Goal: Information Seeking & Learning: Learn about a topic

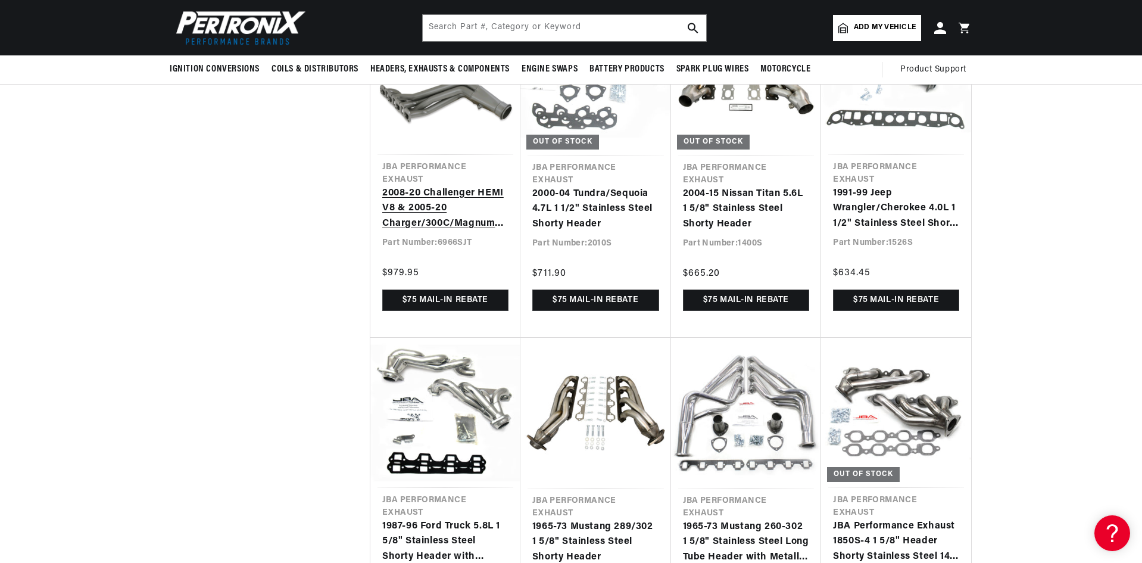
scroll to position [2025, 0]
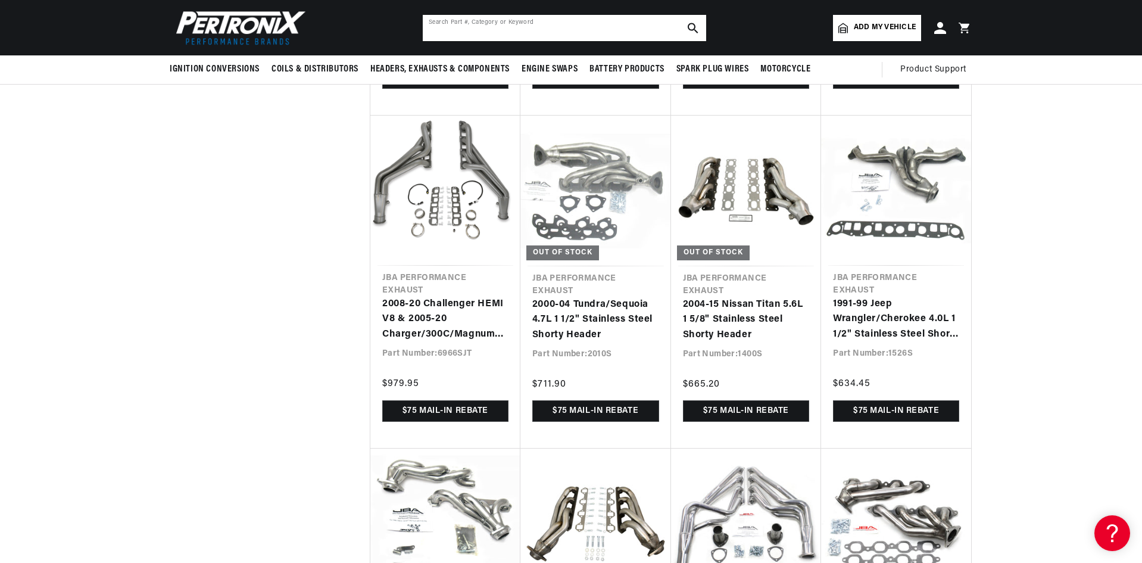
click at [497, 36] on input "text" at bounding box center [564, 28] width 283 height 26
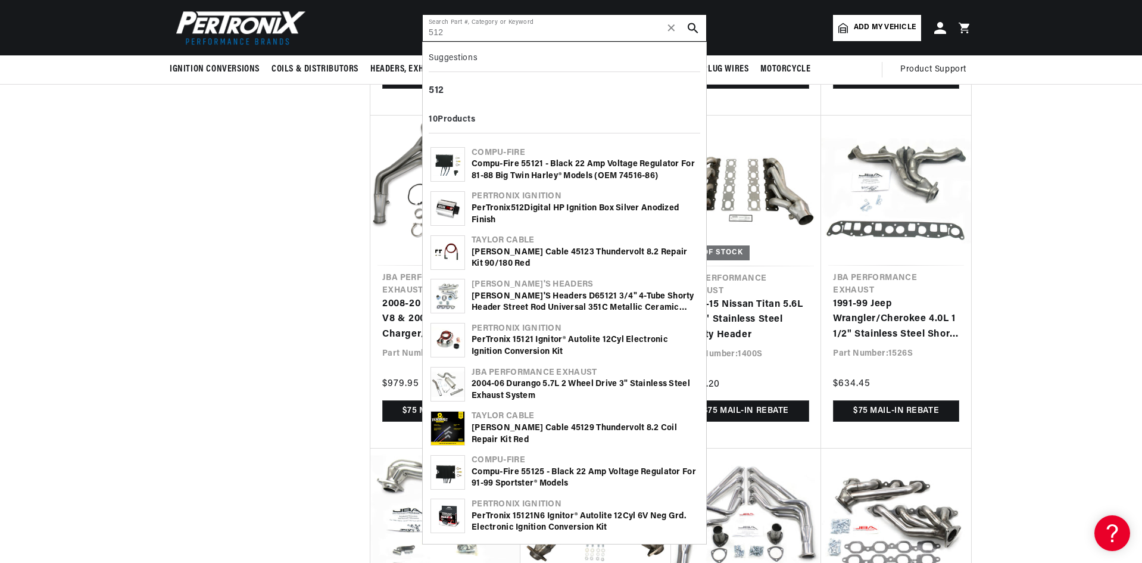
type input "512"
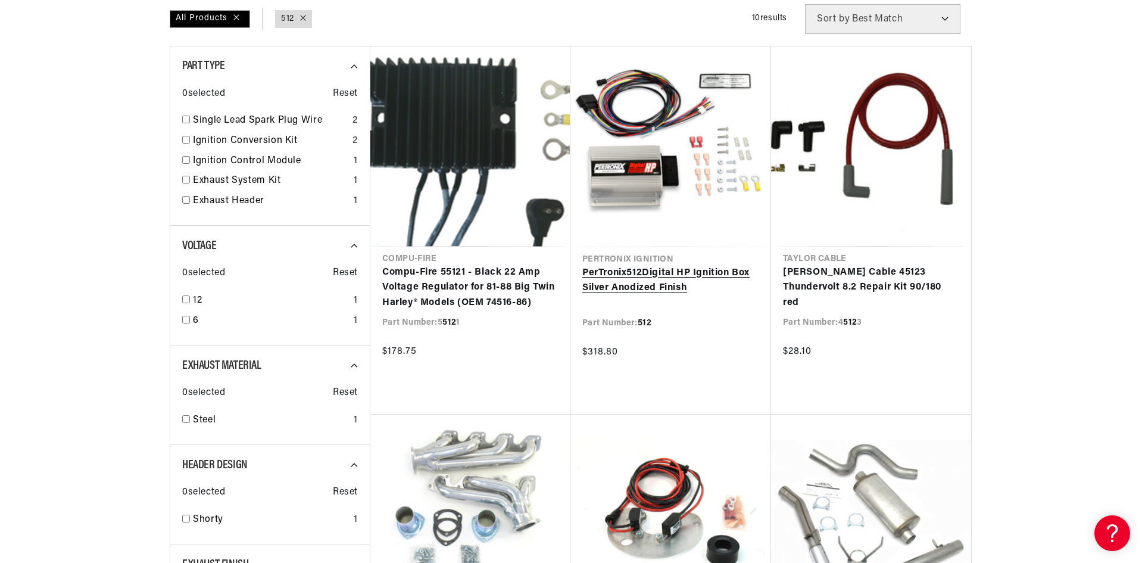
click at [715, 266] on link "PerTronix 512 Digital HP Ignition Box Silver Anodized Finish" at bounding box center [670, 281] width 177 height 30
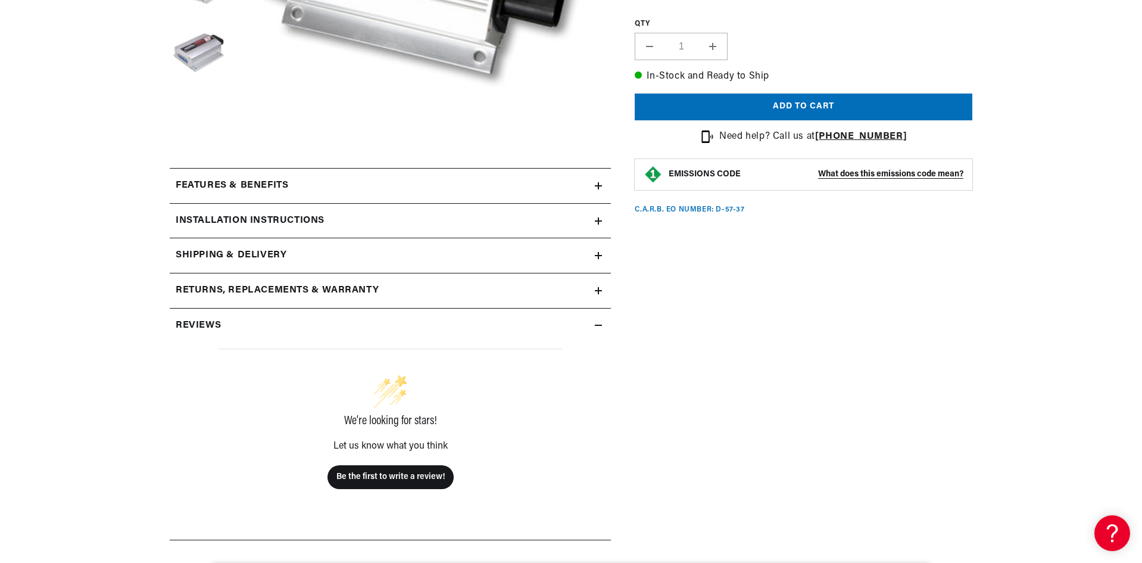
scroll to position [0, 1488]
click at [598, 289] on icon at bounding box center [598, 290] width 7 height 7
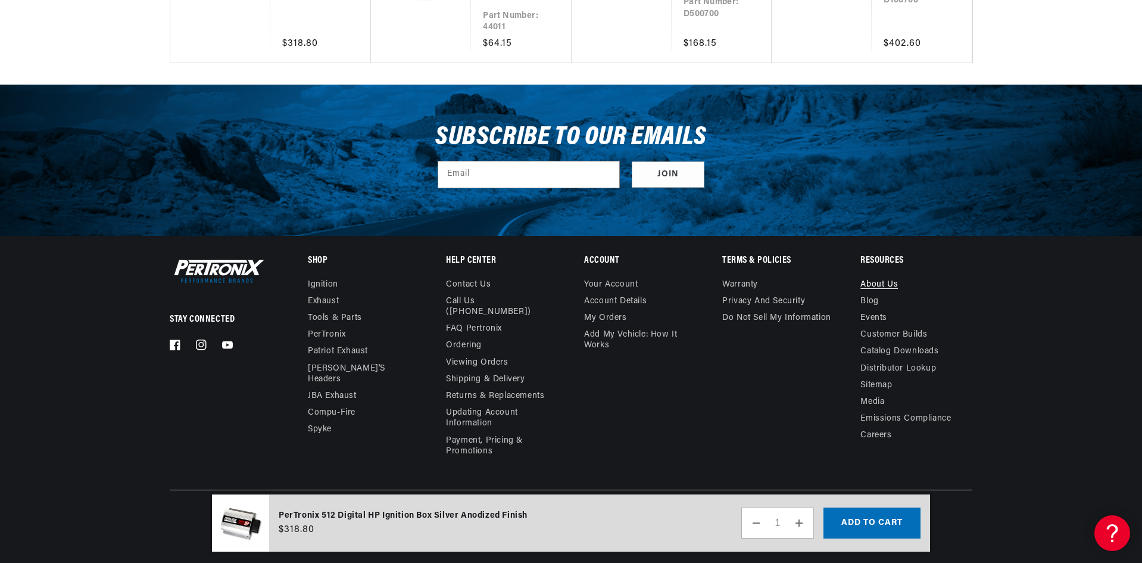
scroll to position [0, 0]
click at [878, 283] on link "About Us" at bounding box center [880, 286] width 38 height 14
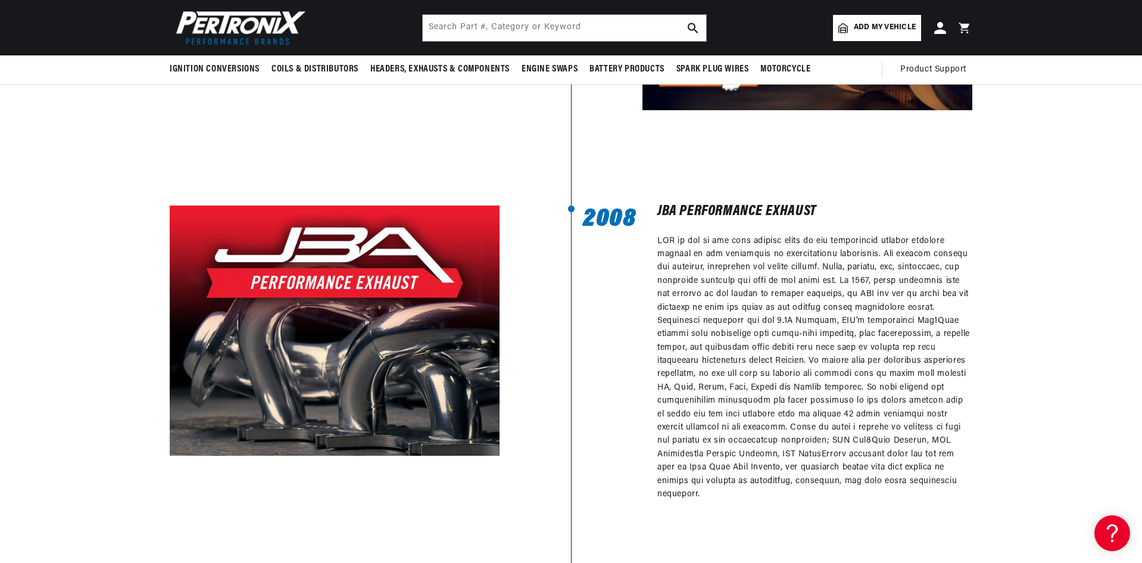
scroll to position [1329, 0]
click at [603, 23] on input "text" at bounding box center [564, 28] width 283 height 26
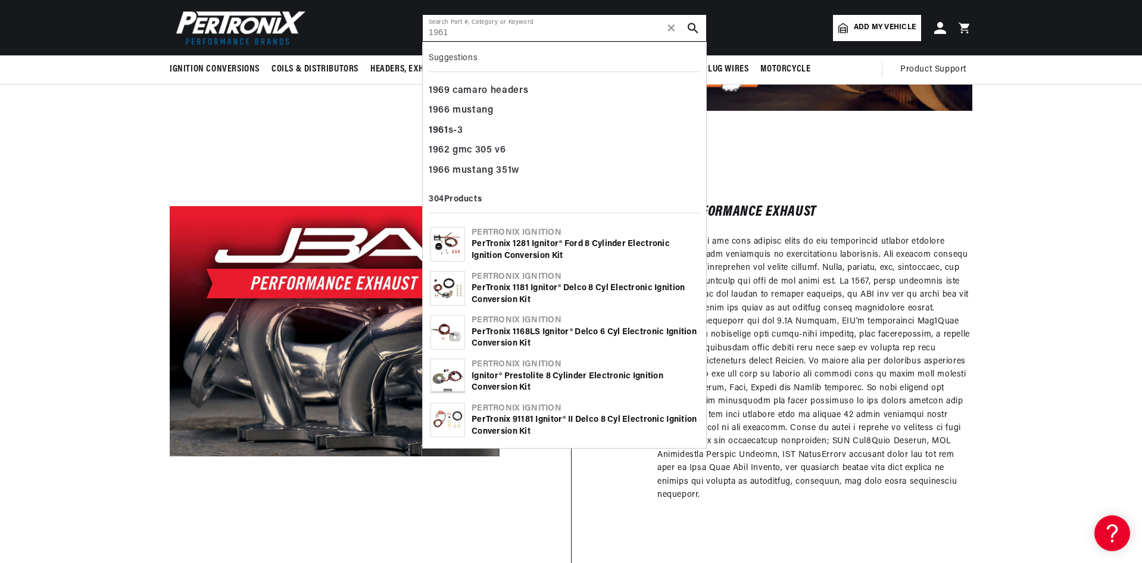
scroll to position [0, 744]
type input "1961s"
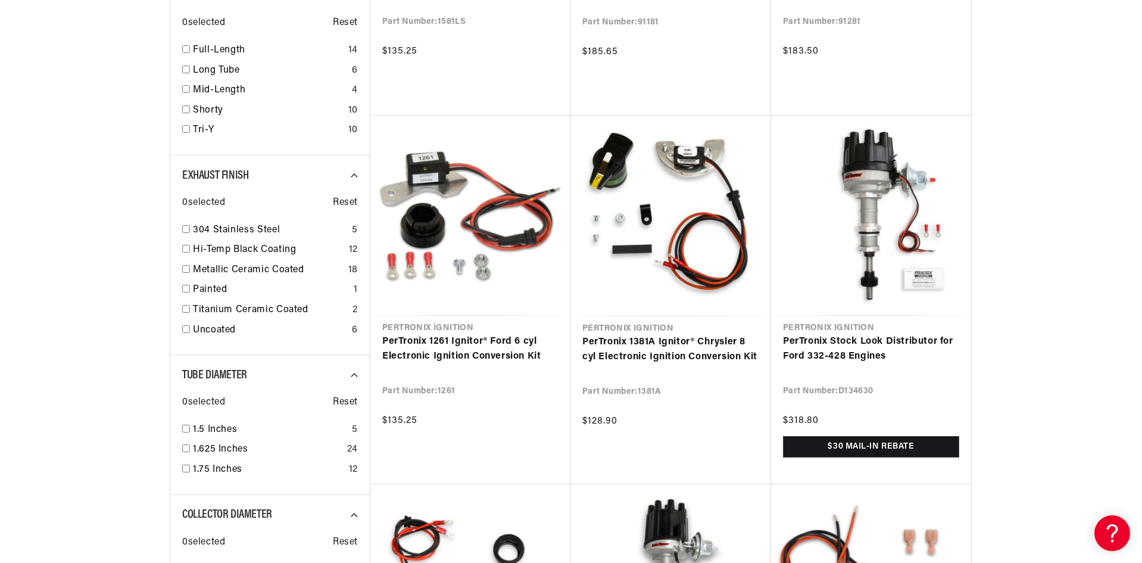
scroll to position [1132, 0]
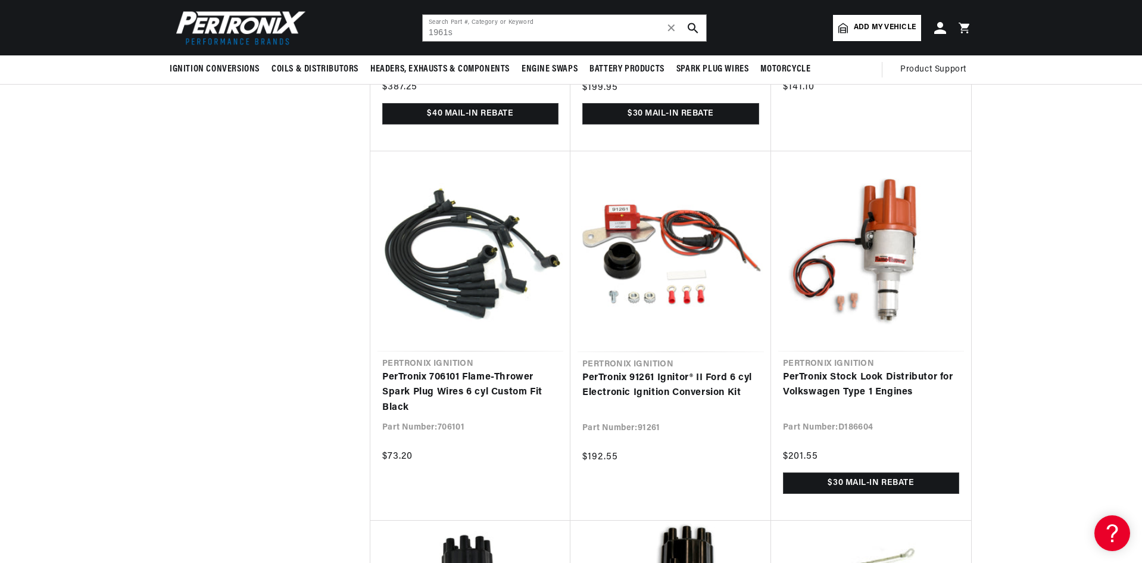
scroll to position [2442, 0]
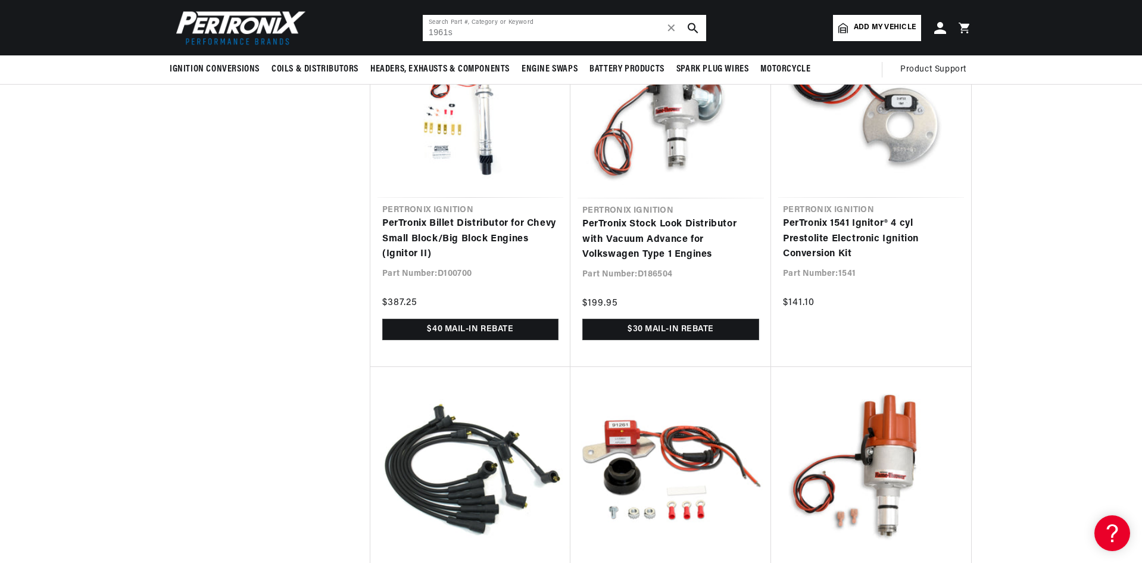
click at [427, 38] on input "1961s" at bounding box center [564, 28] width 283 height 26
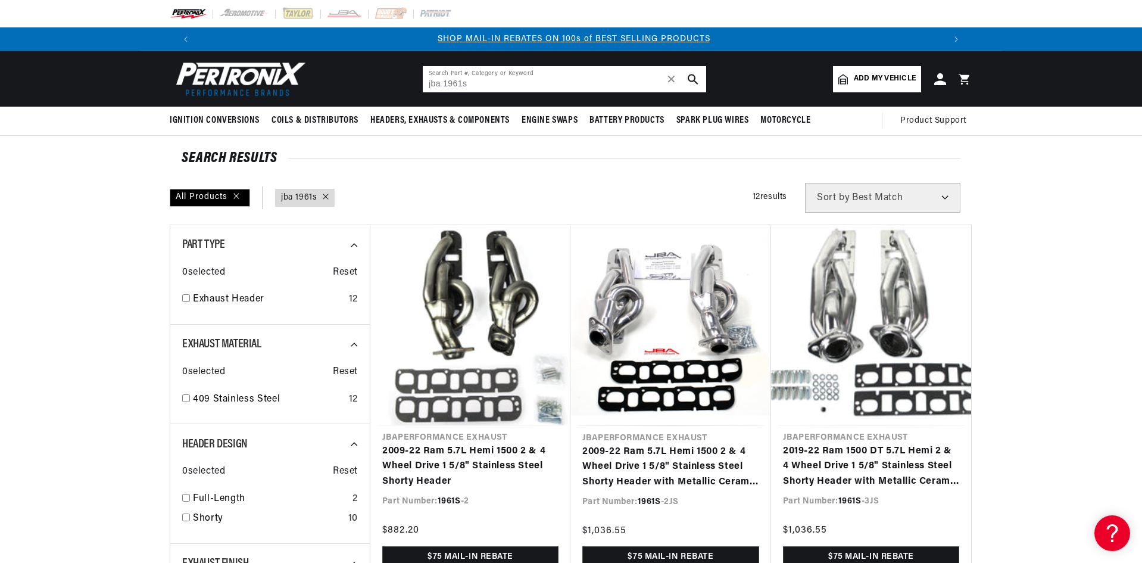
drag, startPoint x: 512, startPoint y: 77, endPoint x: 376, endPoint y: 88, distance: 136.3
click at [376, 88] on header "BETTER SEARCH RESULTS Add your vehicle's year, make, and model to find parts be…" at bounding box center [571, 78] width 862 height 55
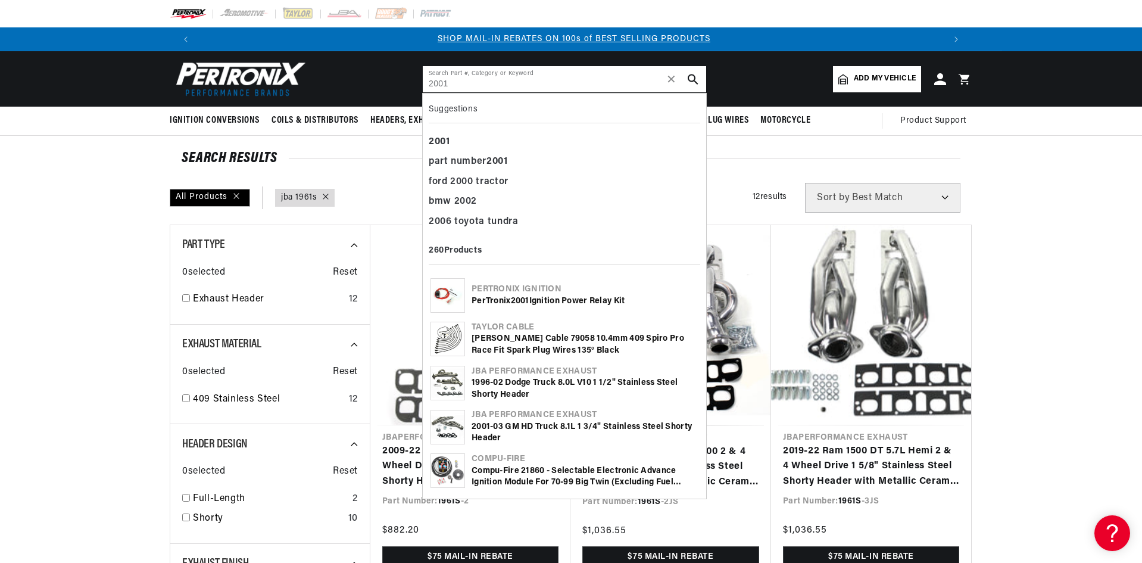
type input "2001"
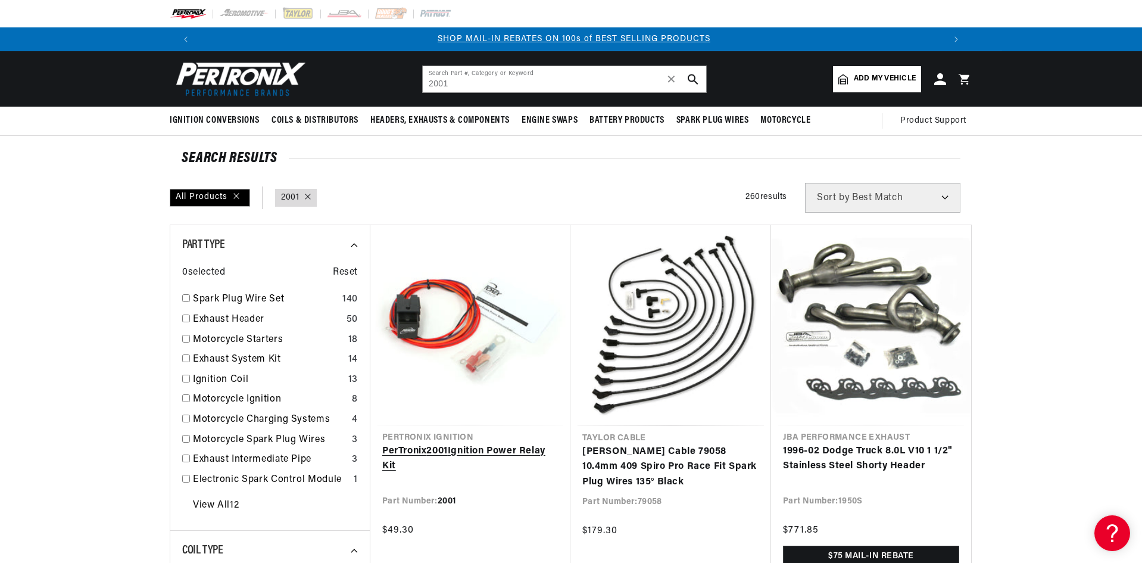
click at [422, 444] on link "PerTronix 2001 Ignition Power Relay Kit" at bounding box center [470, 459] width 176 height 30
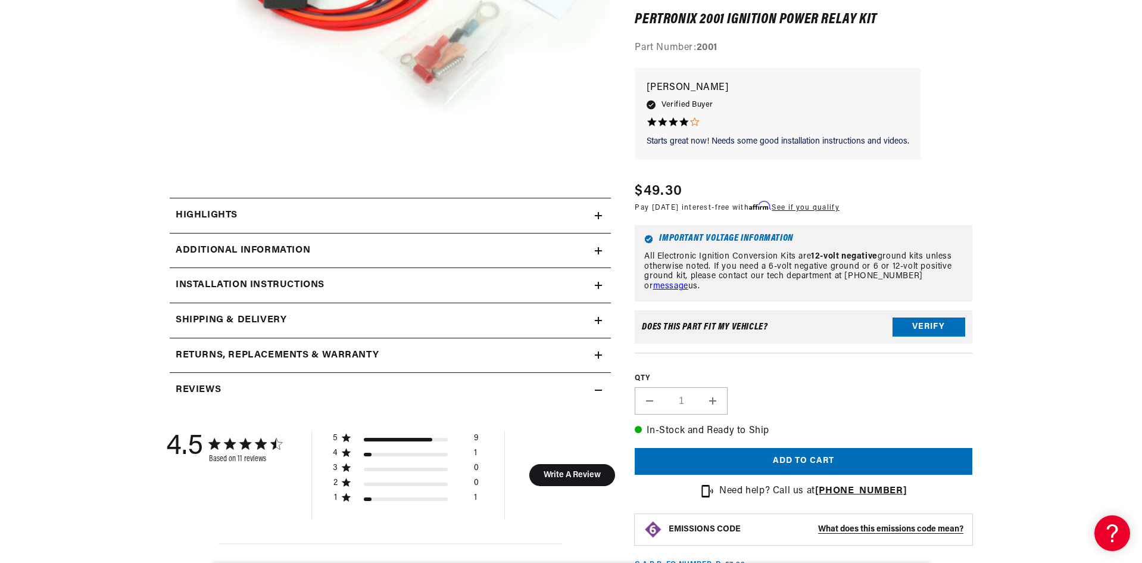
scroll to position [417, 0]
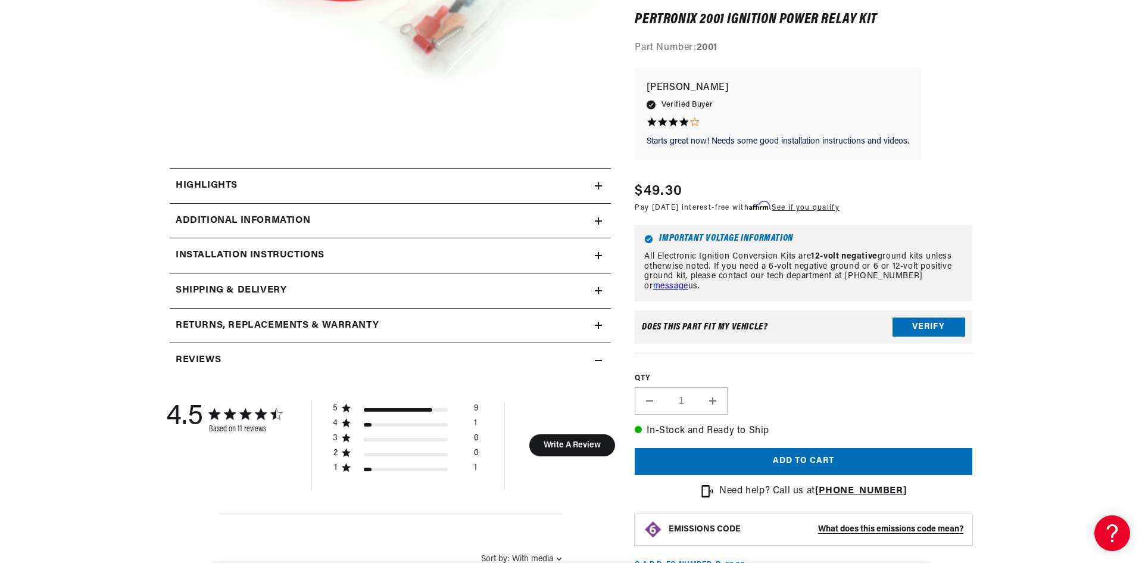
click at [601, 222] on icon at bounding box center [598, 220] width 7 height 7
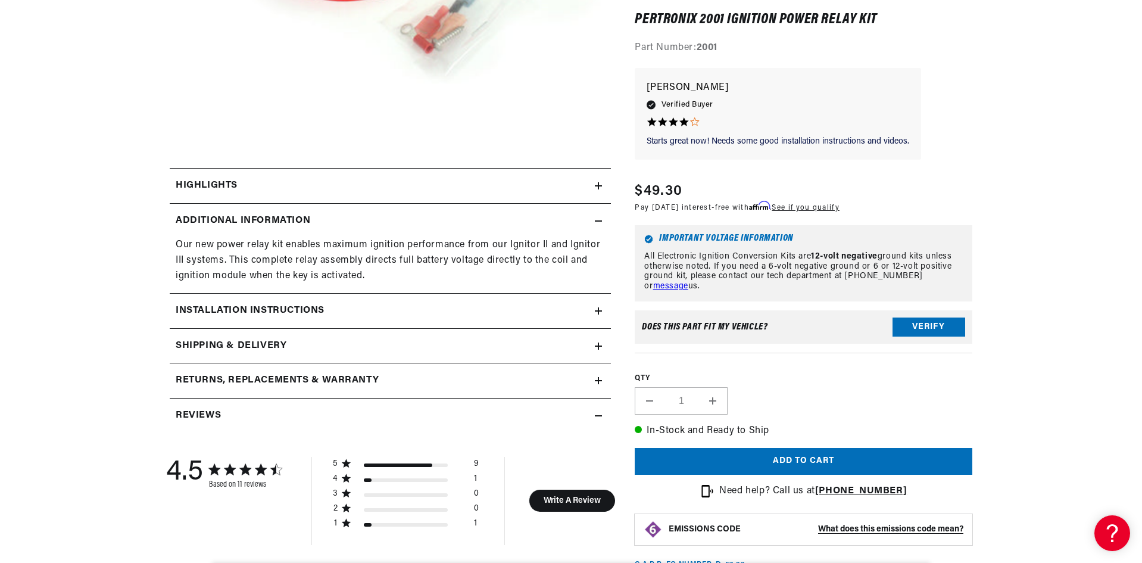
click at [595, 187] on icon at bounding box center [598, 185] width 7 height 7
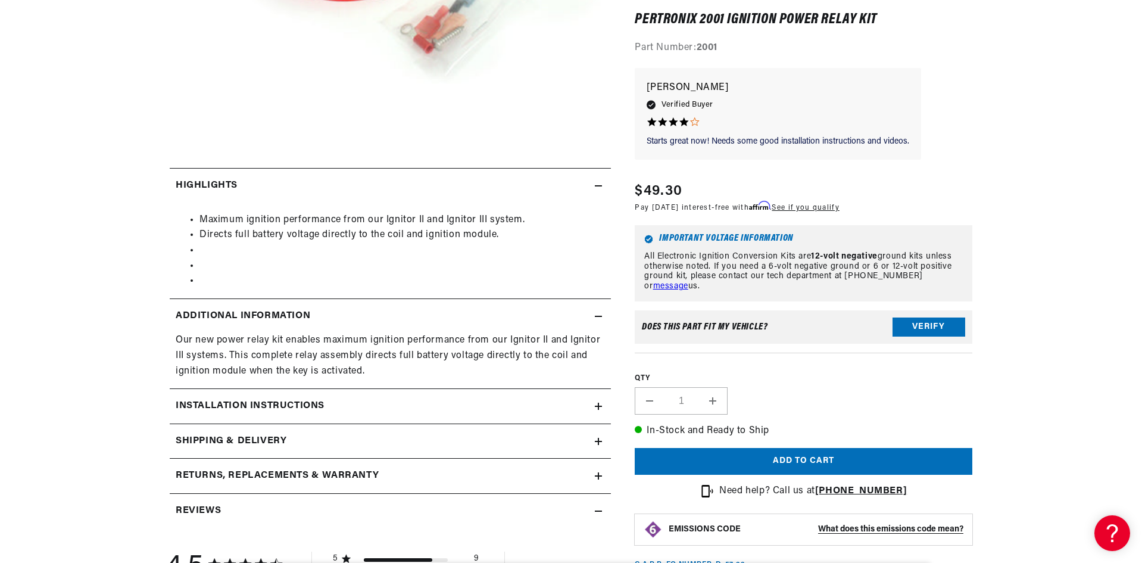
scroll to position [0, 744]
click at [598, 406] on icon at bounding box center [598, 406] width 7 height 0
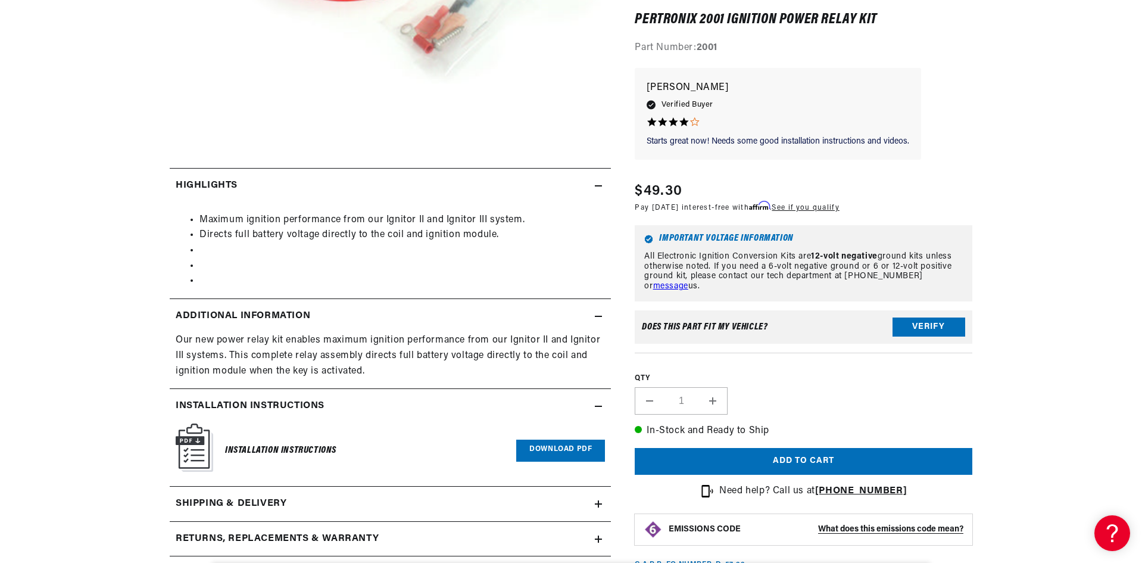
click at [540, 454] on link "Download PDF" at bounding box center [560, 451] width 89 height 22
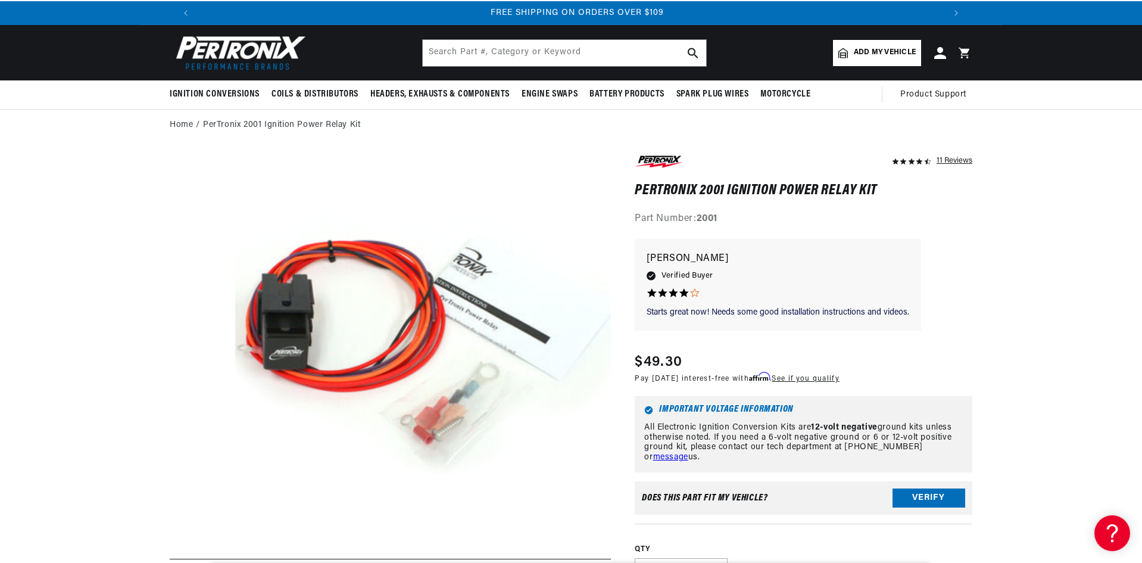
scroll to position [0, 0]
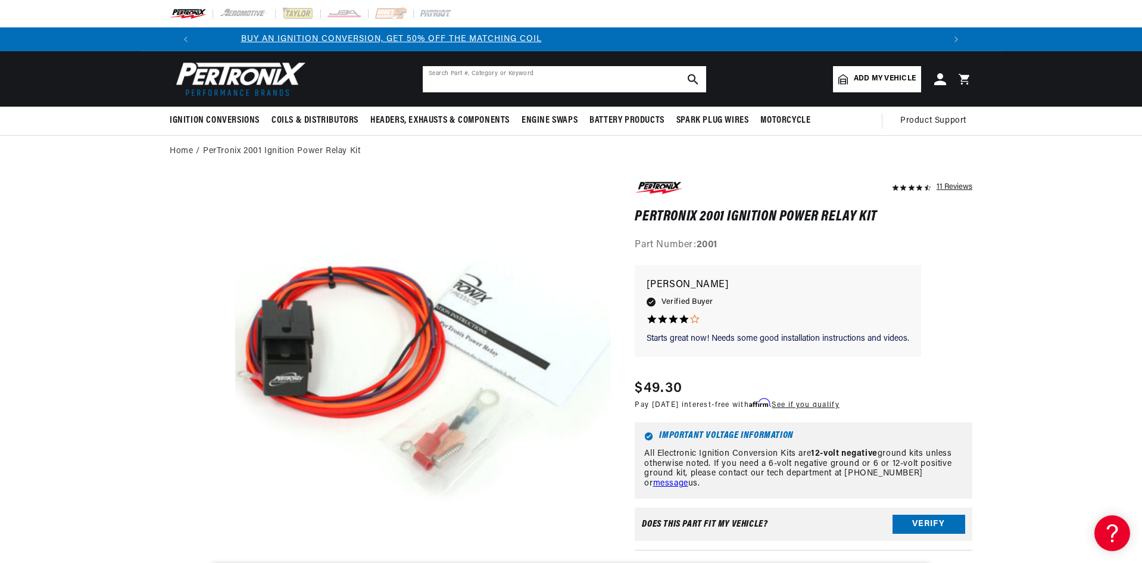
click at [529, 83] on input "text" at bounding box center [564, 79] width 283 height 26
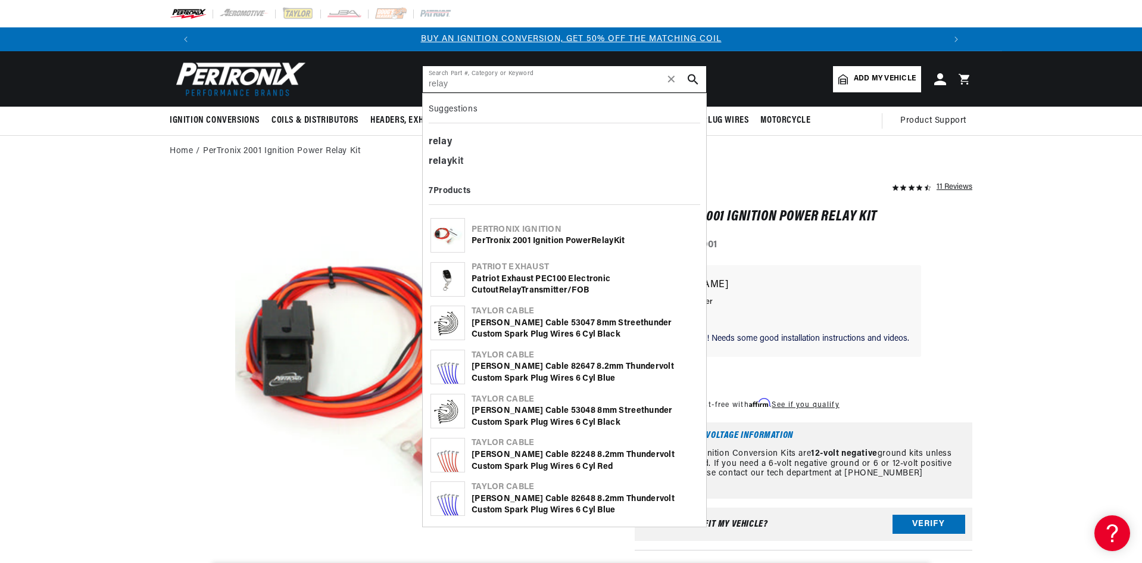
type input "relay"
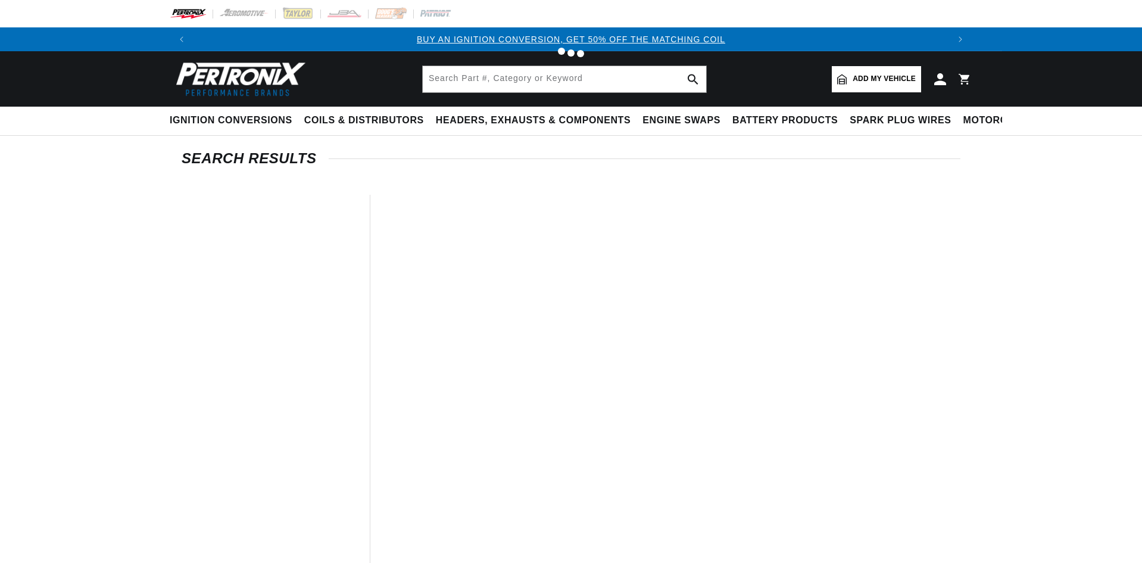
type input "relay"
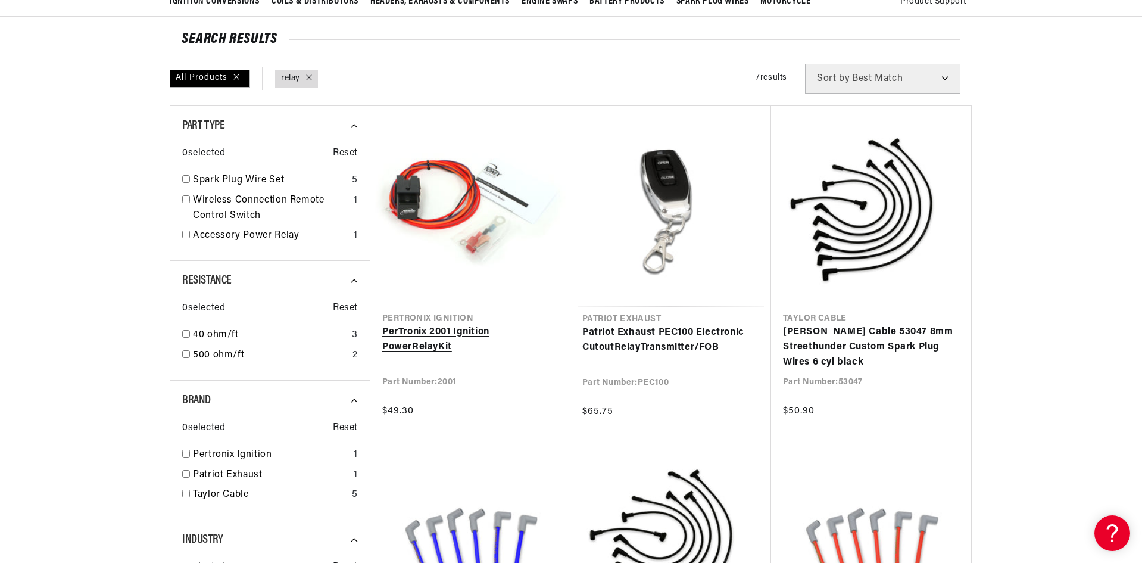
scroll to position [0, 744]
click at [472, 325] on link "PerTronix 2001 Ignition Power Relay Kit" at bounding box center [470, 340] width 176 height 30
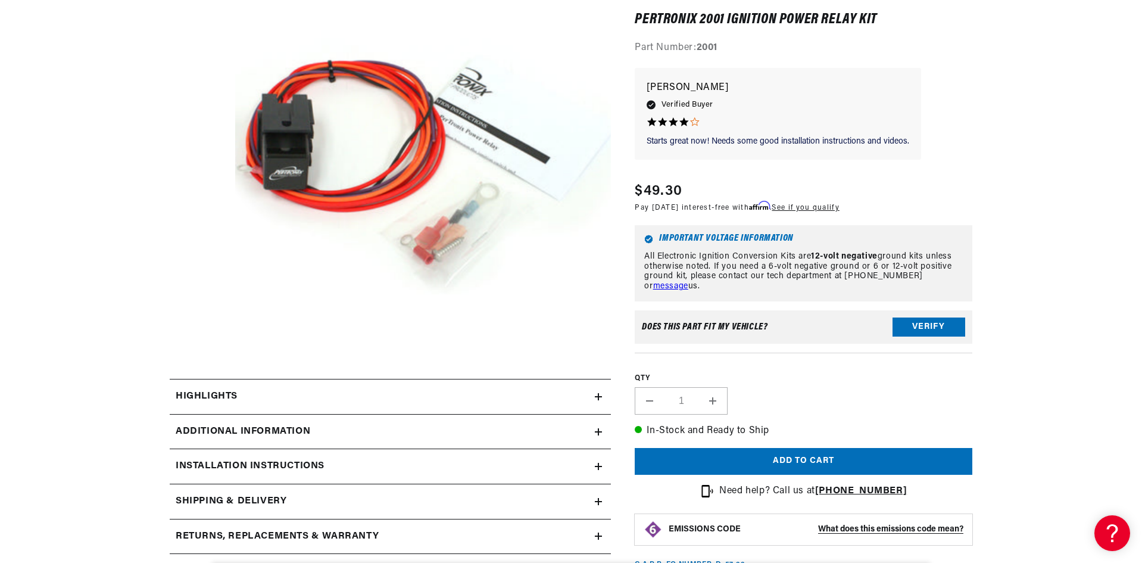
scroll to position [298, 0]
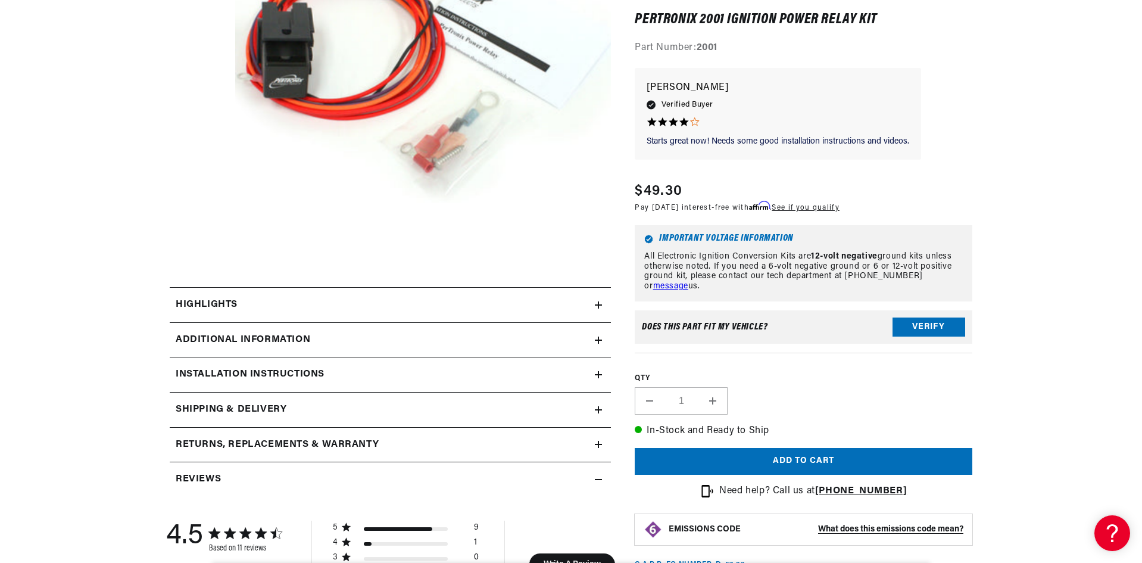
click at [599, 302] on icon at bounding box center [598, 304] width 7 height 7
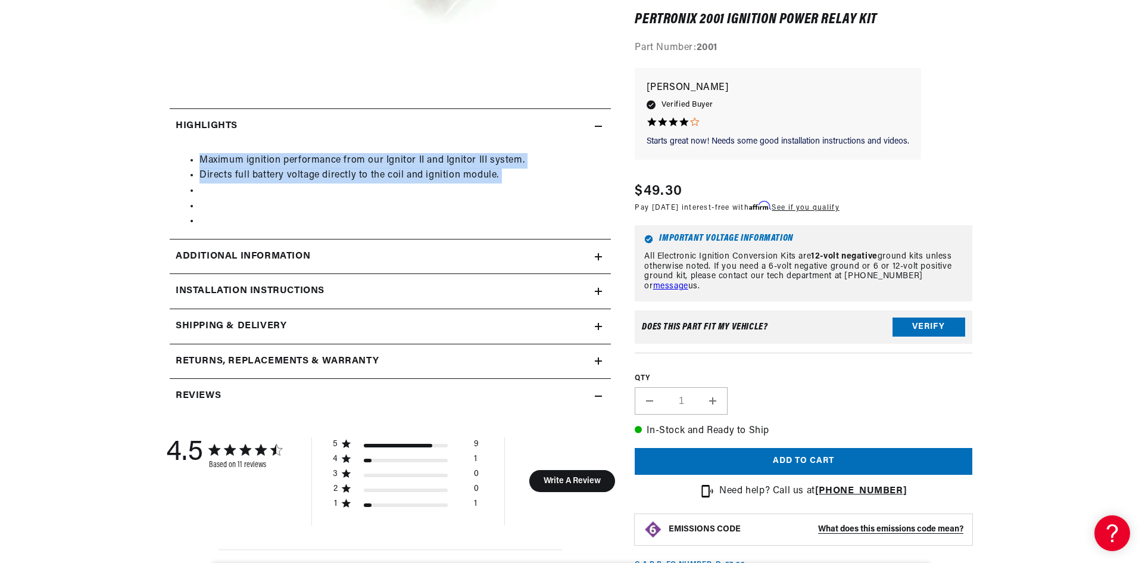
scroll to position [0, 744]
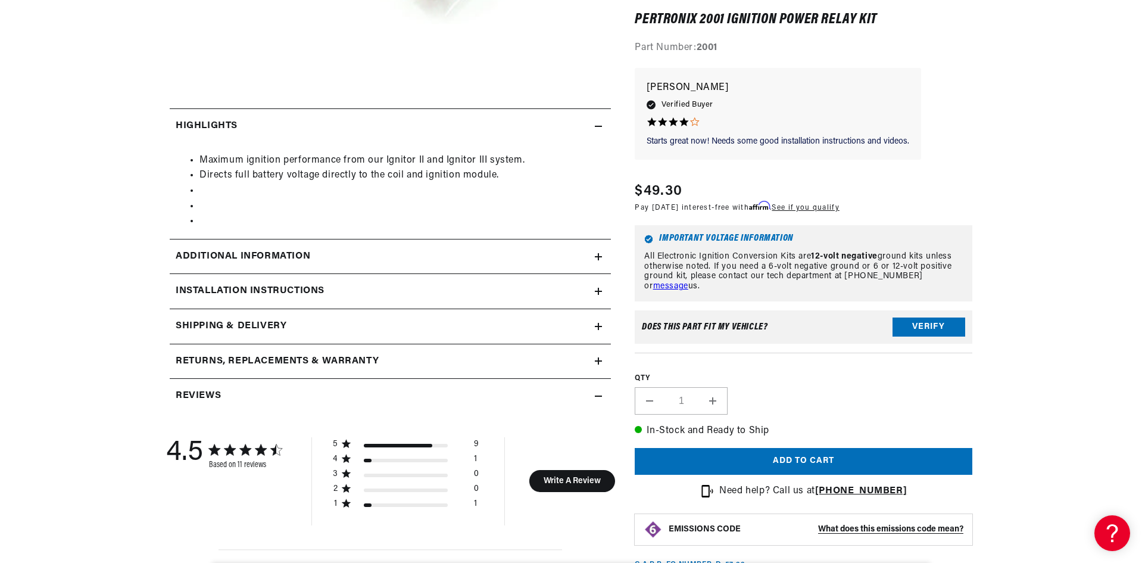
click at [601, 255] on icon at bounding box center [598, 256] width 7 height 7
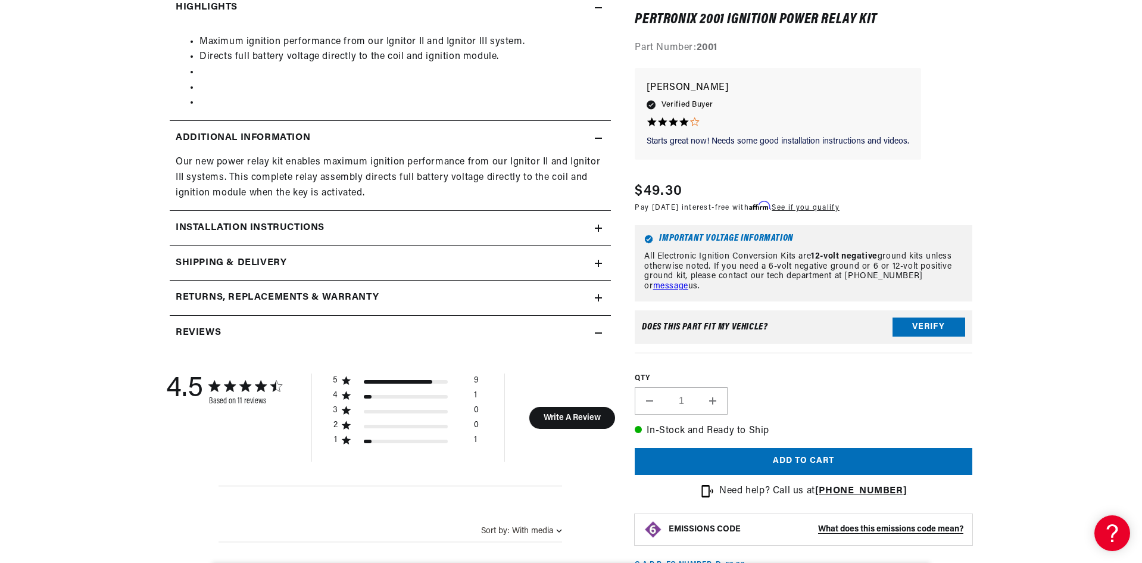
scroll to position [596, 0]
click at [600, 228] on icon at bounding box center [598, 228] width 7 height 0
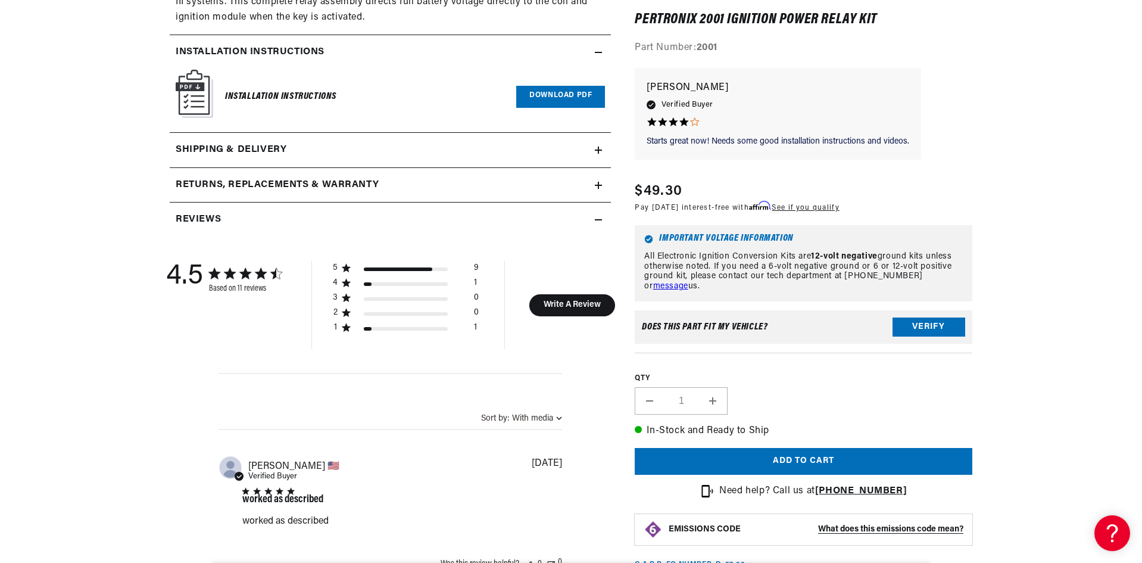
scroll to position [774, 0]
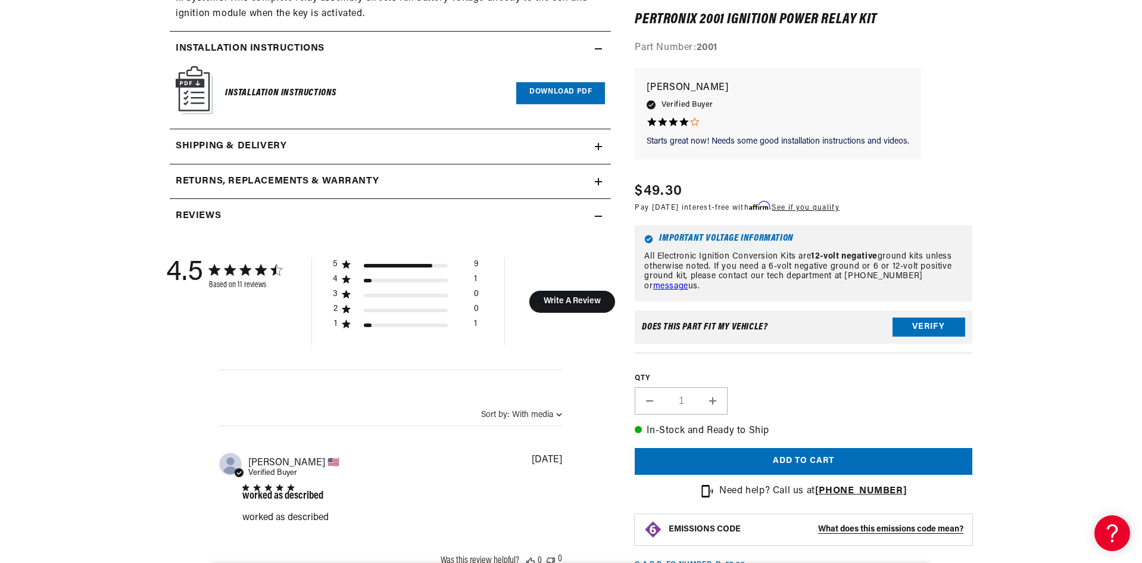
click at [597, 147] on icon at bounding box center [598, 147] width 7 height 0
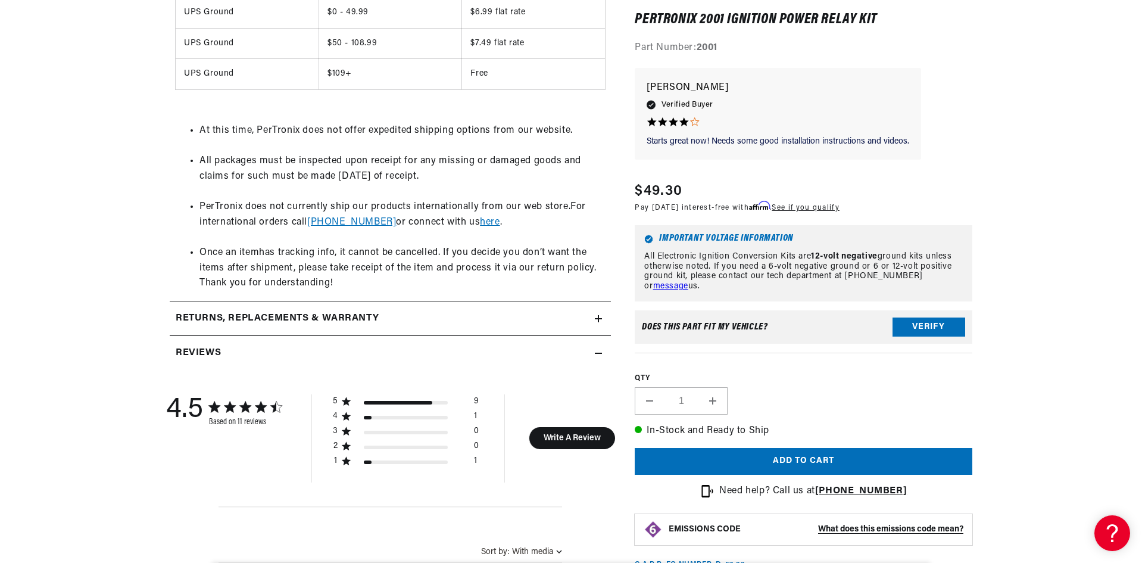
scroll to position [1012, 0]
click at [600, 317] on icon at bounding box center [598, 316] width 7 height 7
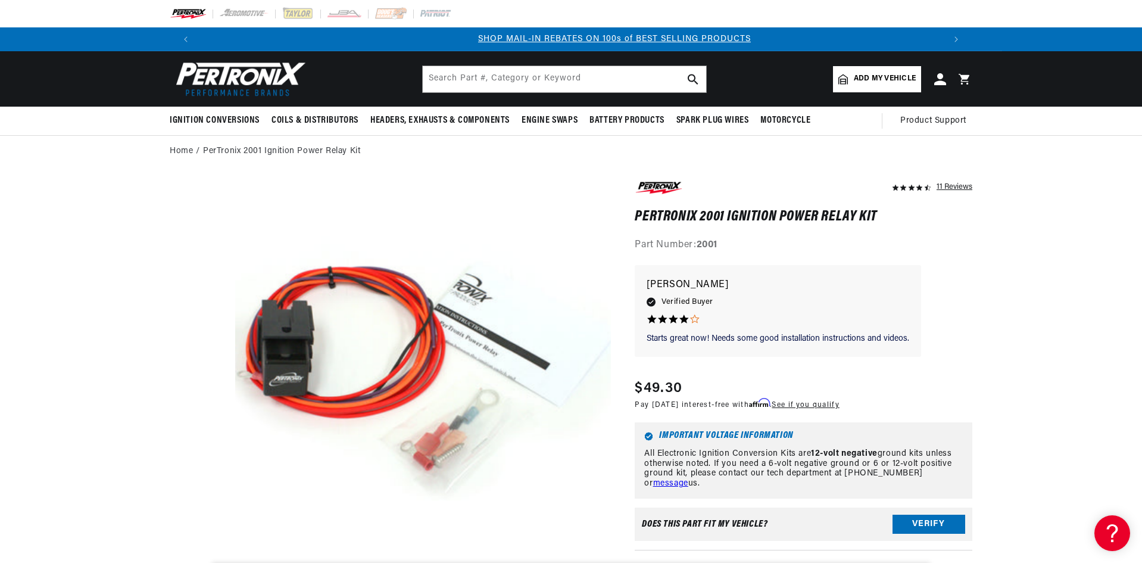
scroll to position [0, 744]
click at [564, 75] on input "text" at bounding box center [564, 79] width 283 height 26
type input "h"
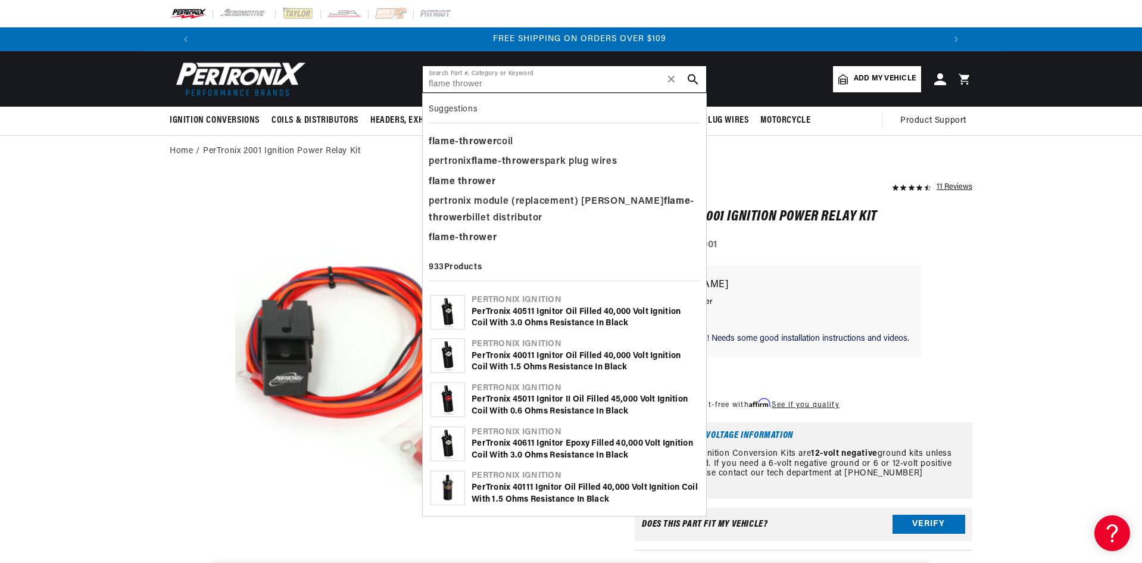
scroll to position [0, 1488]
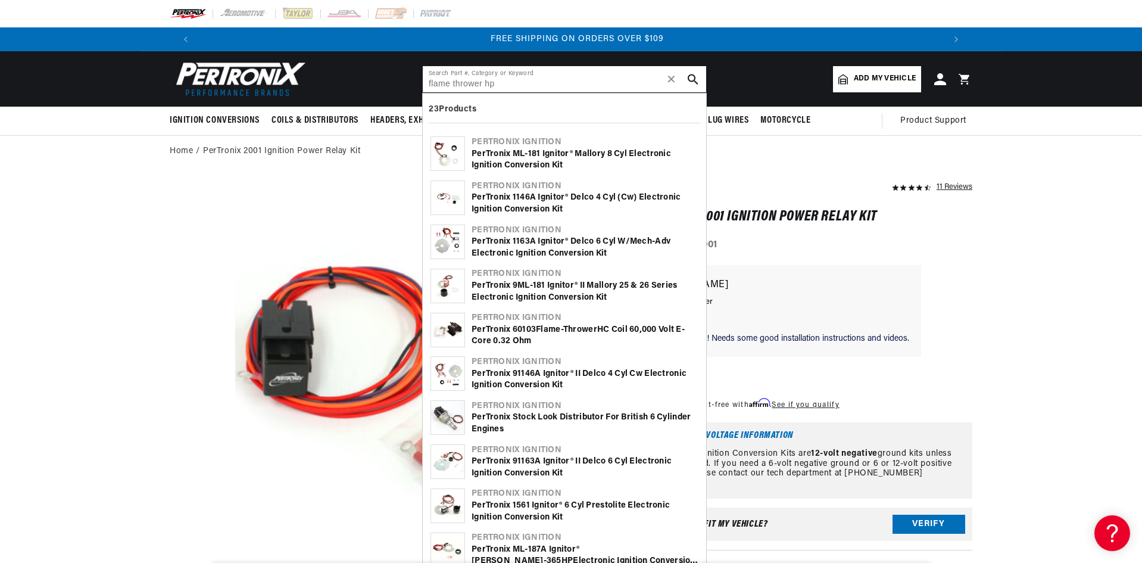
type input "flame thrower hp"
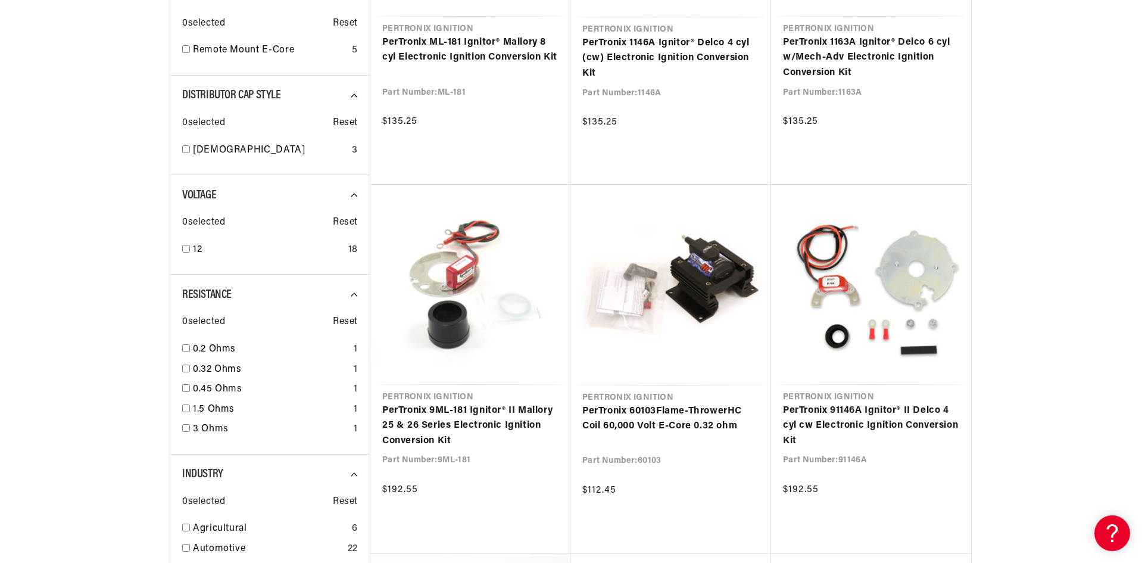
scroll to position [536, 0]
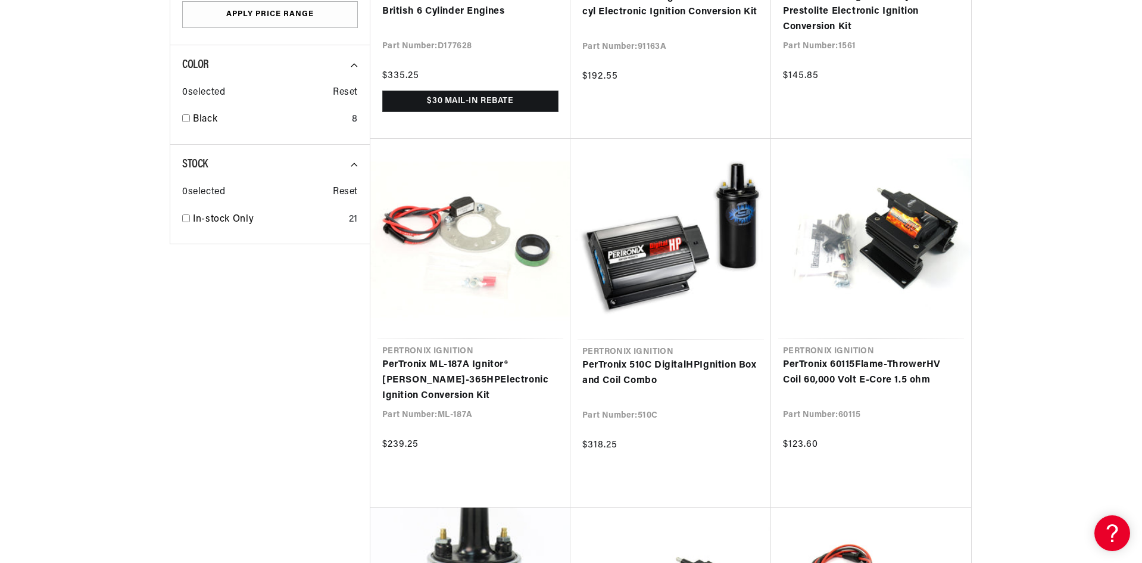
scroll to position [0, 744]
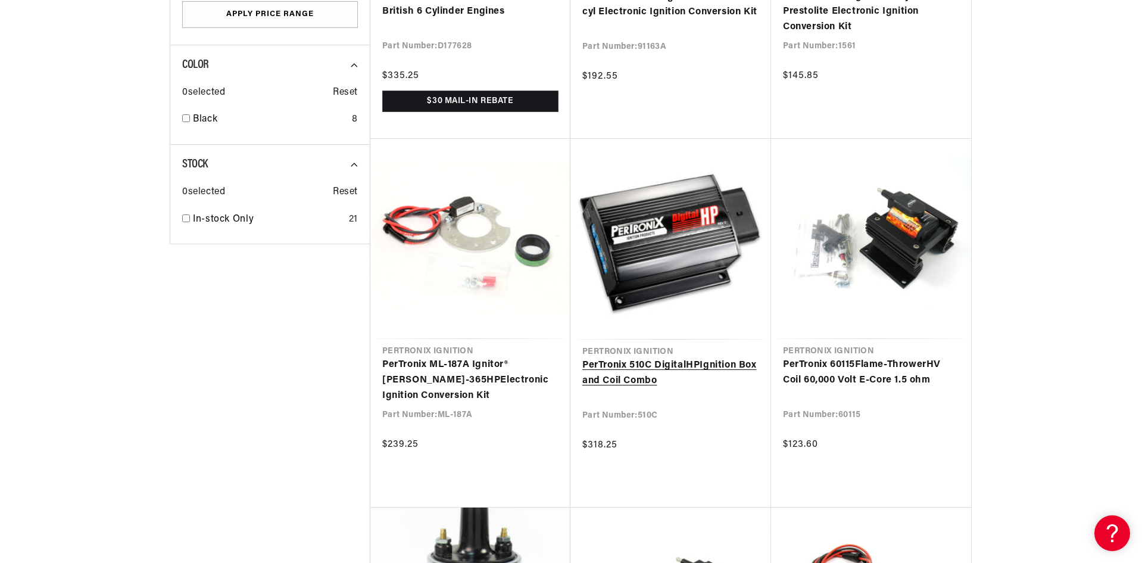
click at [684, 358] on link "PerTronix 510C Digital HP Ignition Box and Coil Combo" at bounding box center [670, 373] width 177 height 30
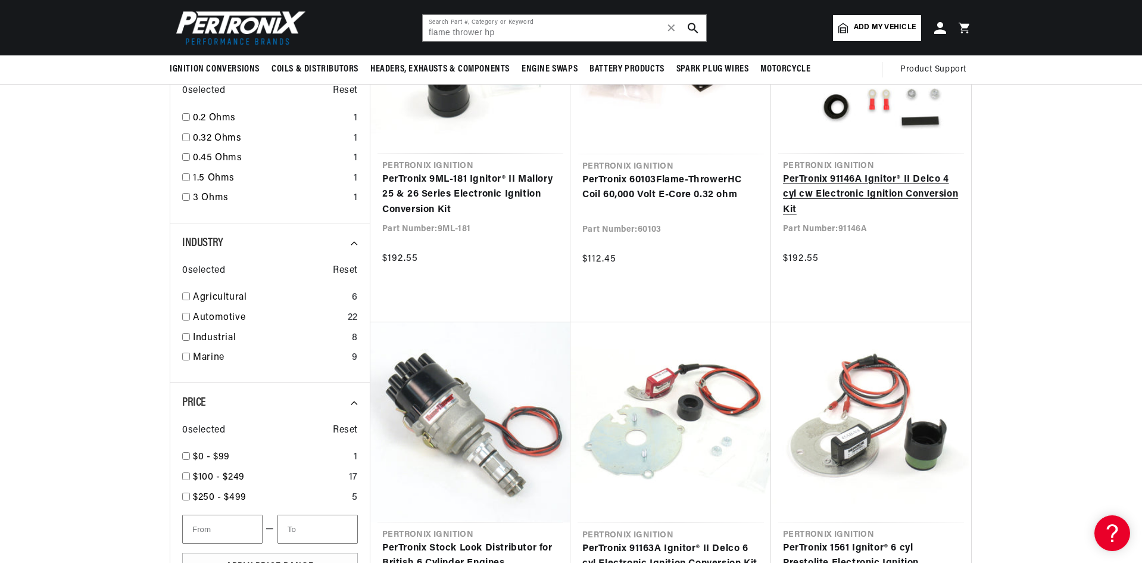
scroll to position [417, 0]
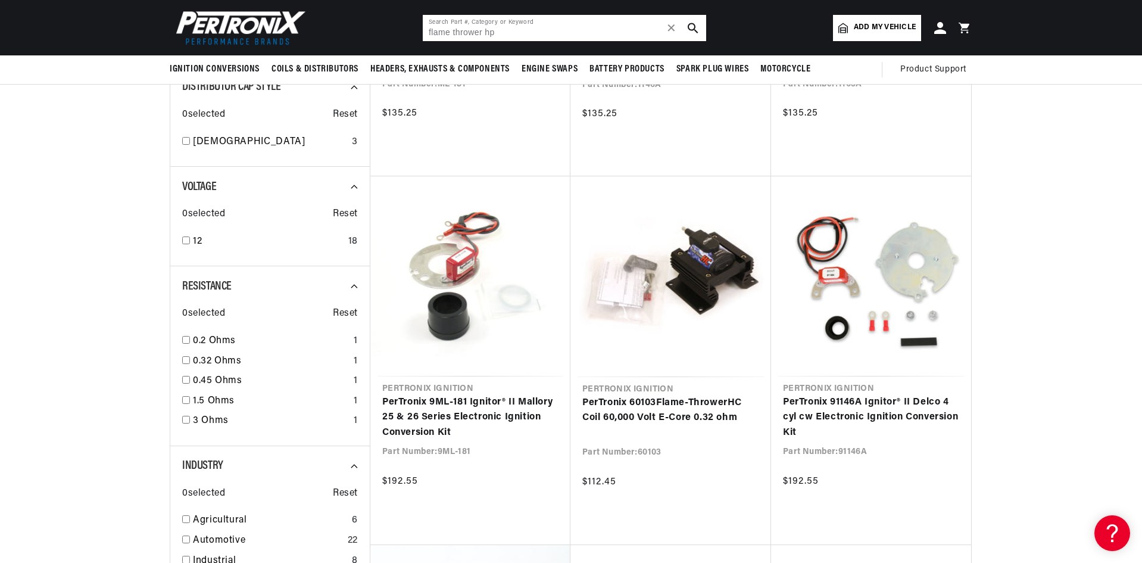
drag, startPoint x: 532, startPoint y: 34, endPoint x: 406, endPoint y: 29, distance: 126.9
click at [406, 29] on header "BETTER SEARCH RESULTS Add your vehicle's year, make, and model to find parts be…" at bounding box center [571, 27] width 862 height 55
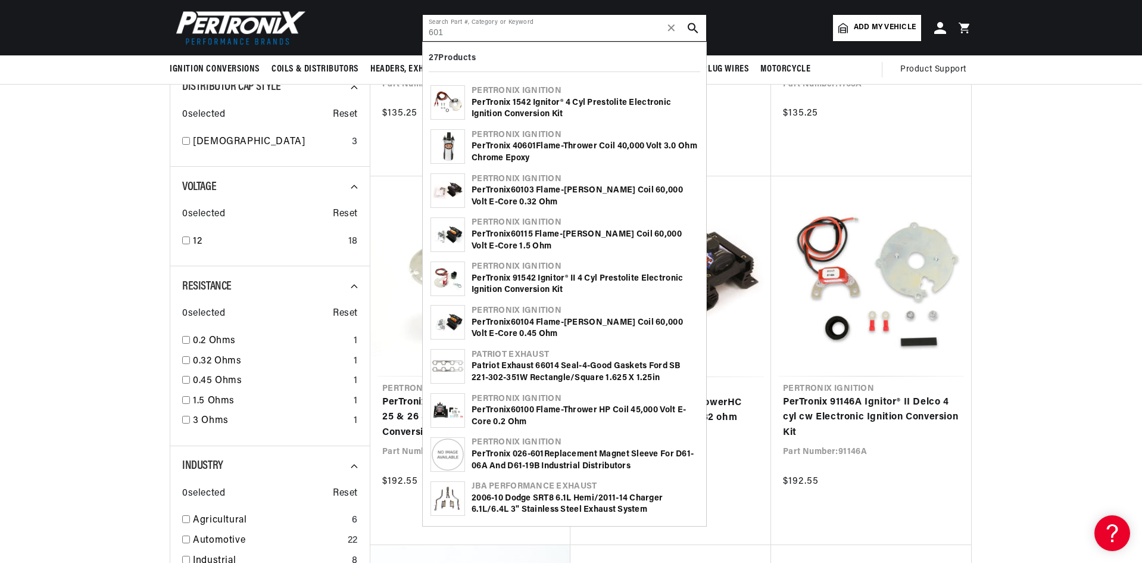
scroll to position [0, 0]
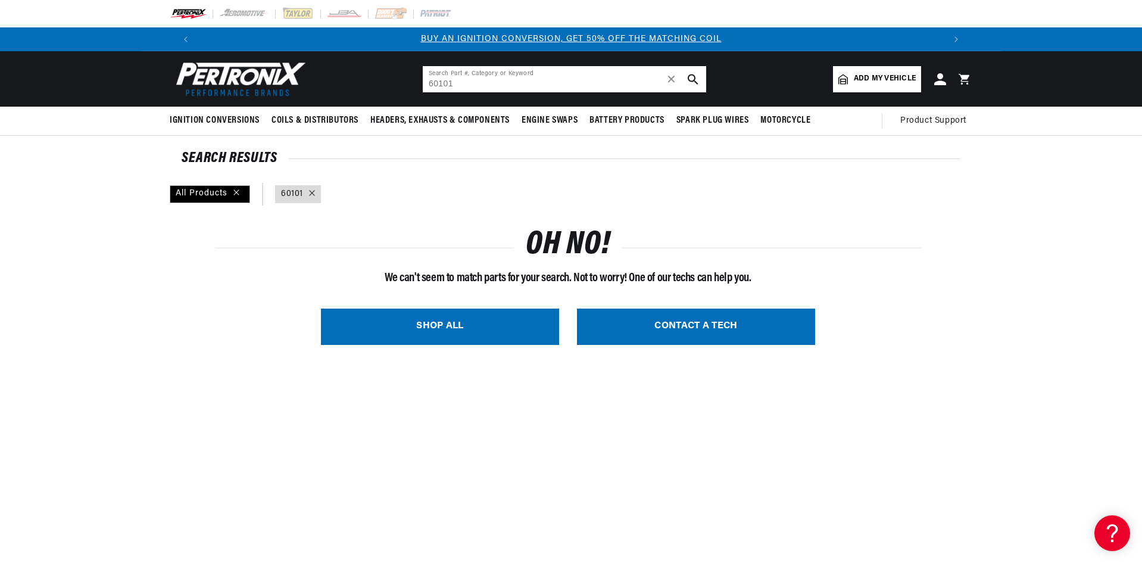
click at [498, 77] on input "60101" at bounding box center [564, 79] width 283 height 26
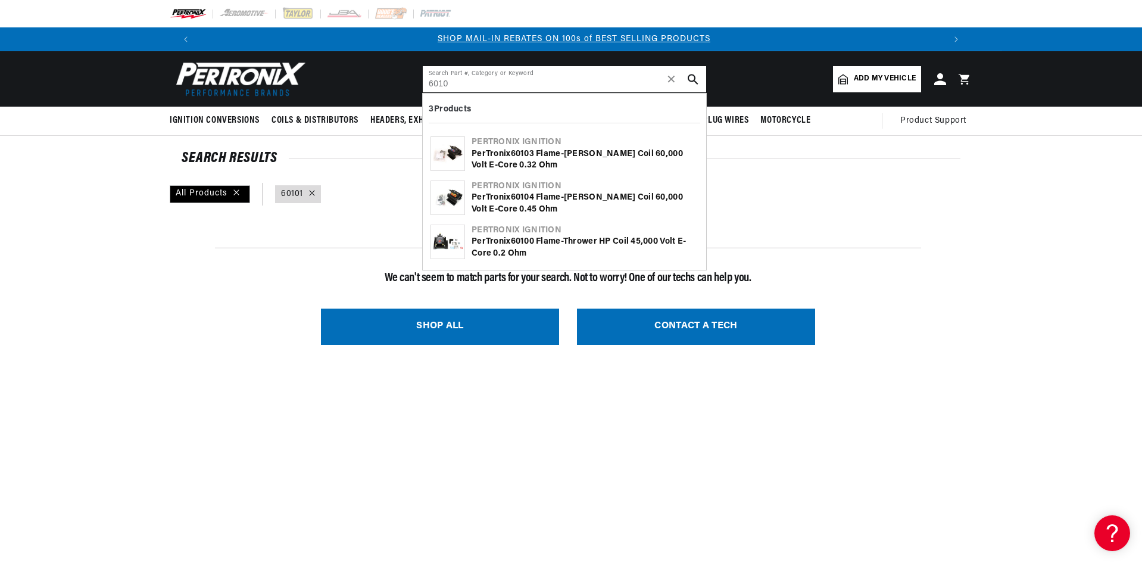
type input "6010"
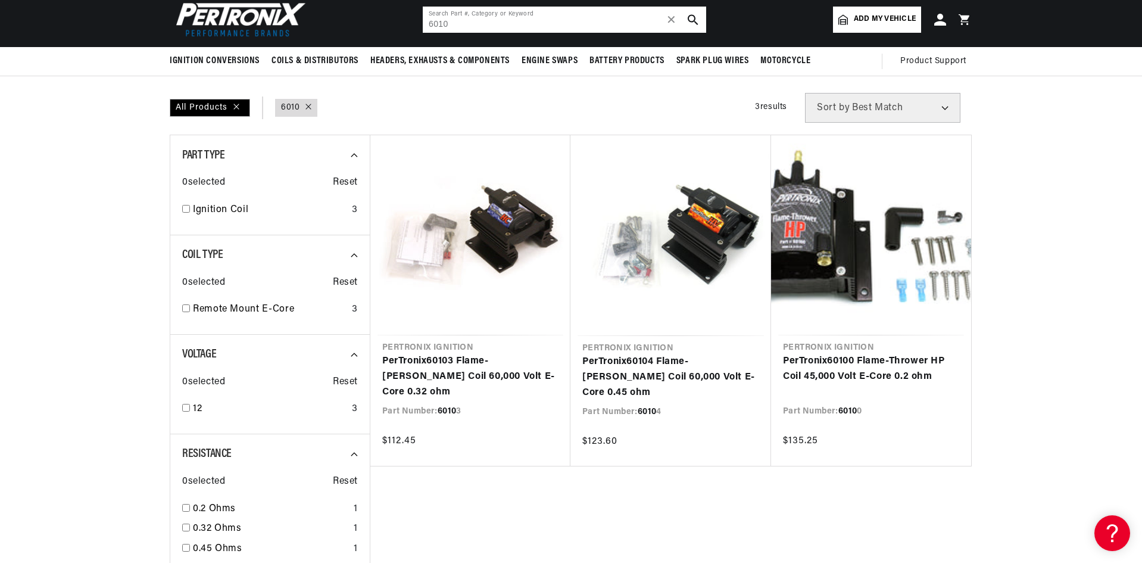
scroll to position [0, 744]
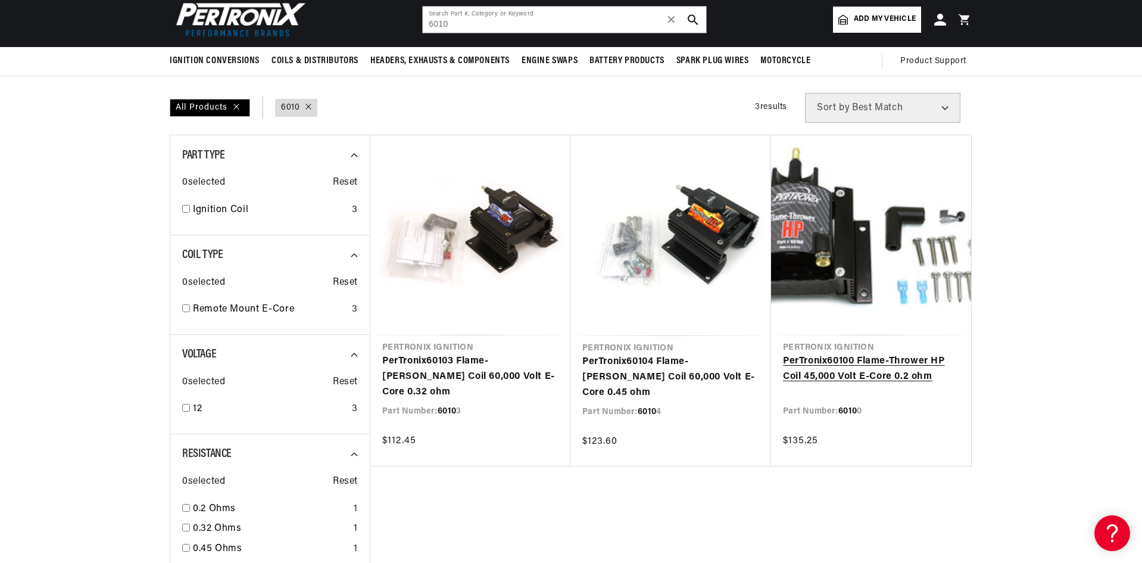
click at [864, 354] on link "PerTronix 6010 0 Flame-Thrower HP Coil 45,000 Volt E-Core 0.2 ohm" at bounding box center [871, 369] width 176 height 30
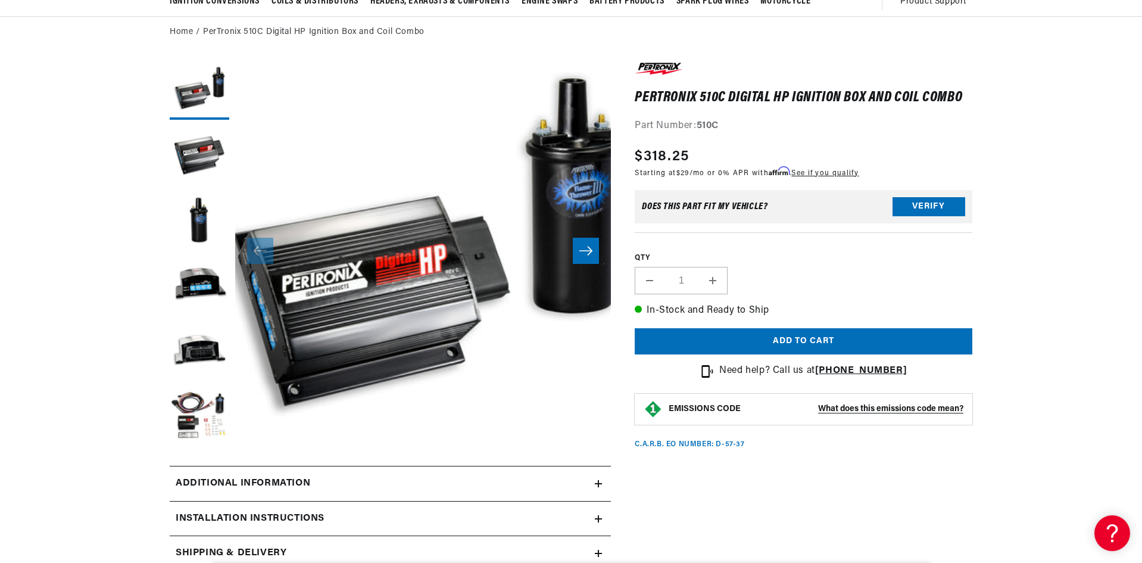
scroll to position [0, 744]
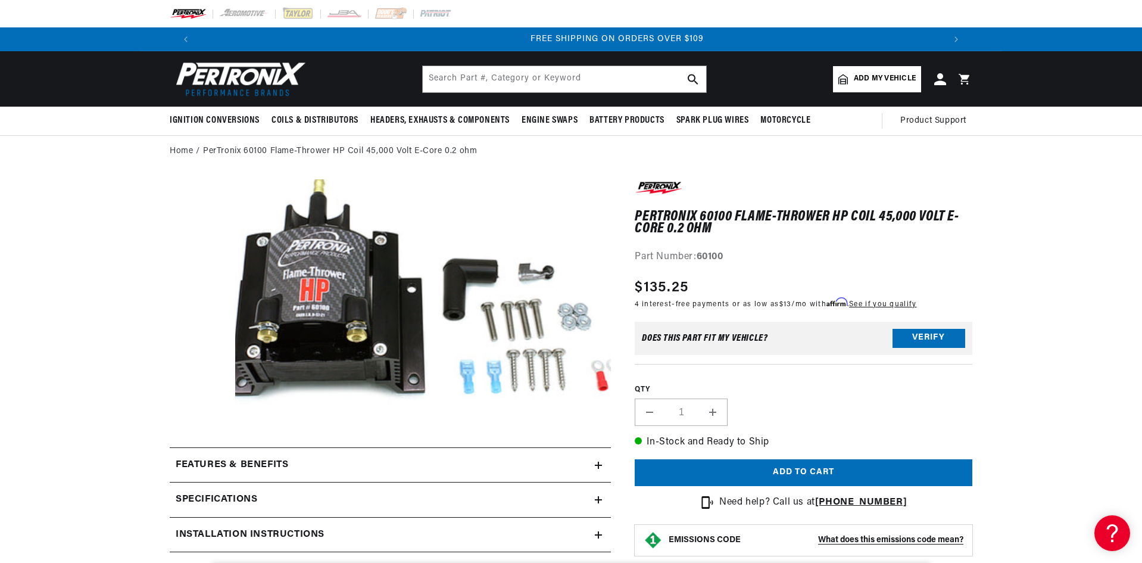
scroll to position [0, 1488]
